Goal: Task Accomplishment & Management: Use online tool/utility

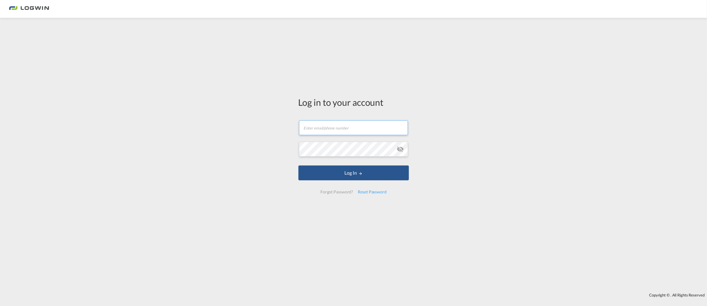
click at [329, 129] on input "text" at bounding box center [353, 127] width 109 height 15
type input "[EMAIL_ADDRESS][PERSON_NAME][DOMAIN_NAME]"
click at [298, 165] on button "Log In" at bounding box center [353, 172] width 110 height 15
